Goal: Information Seeking & Learning: Learn about a topic

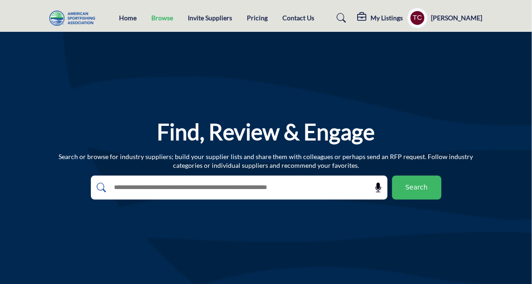
click at [155, 17] on link "Browse" at bounding box center [162, 18] width 22 height 8
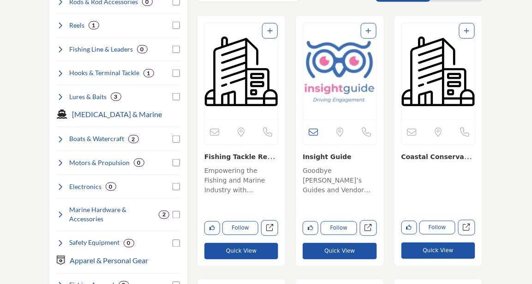
scroll to position [211, 0]
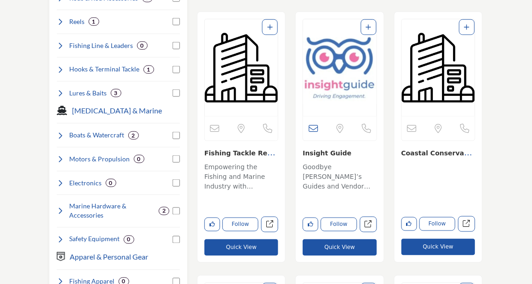
click at [316, 165] on p "Goodbye [PERSON_NAME]’s Guides and Vendor Directories Insight Guide is a busine…" at bounding box center [340, 177] width 74 height 31
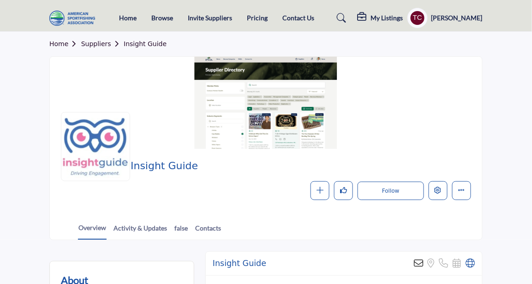
click at [96, 43] on link "Suppliers" at bounding box center [102, 43] width 42 height 7
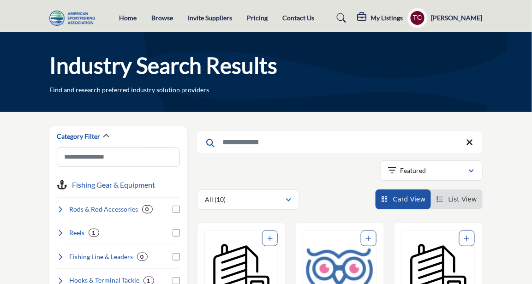
click at [428, 18] on profile-featured-9d57d186-dcdc-4fd1-8698-ebbedcf867ab "Show hide supplier dropdown" at bounding box center [417, 18] width 20 height 20
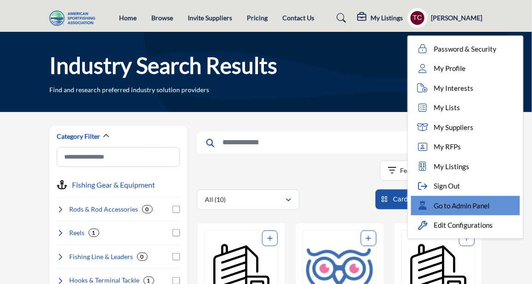
click at [429, 203] on icon at bounding box center [423, 205] width 14 height 9
